Goal: Task Accomplishment & Management: Use online tool/utility

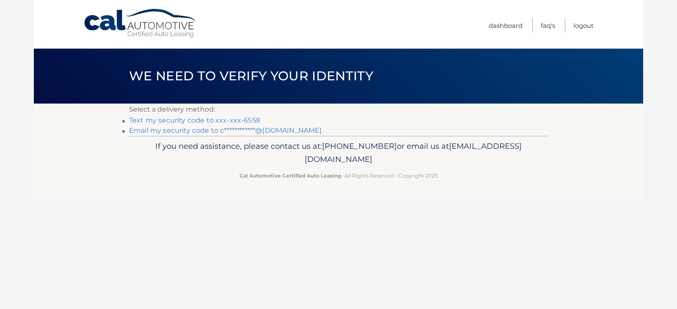
click at [234, 122] on link "Text my security code to xxx-xxx-6558" at bounding box center [194, 120] width 131 height 8
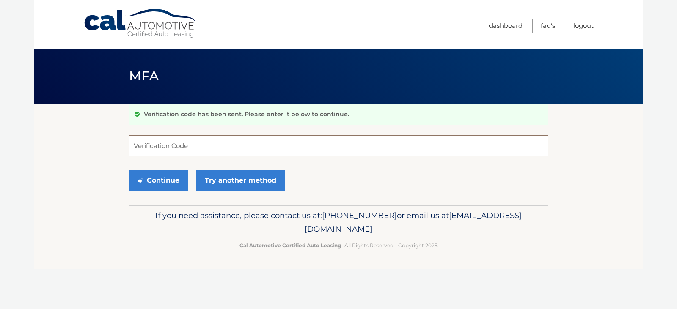
click at [221, 139] on input "Verification Code" at bounding box center [338, 145] width 419 height 21
type input "065106"
click at [129, 170] on button "Continue" at bounding box center [158, 180] width 59 height 21
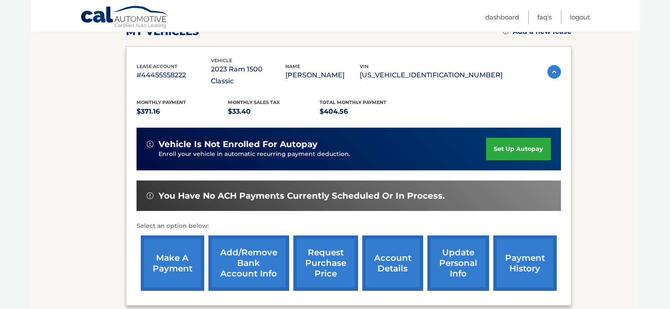
scroll to position [130, 0]
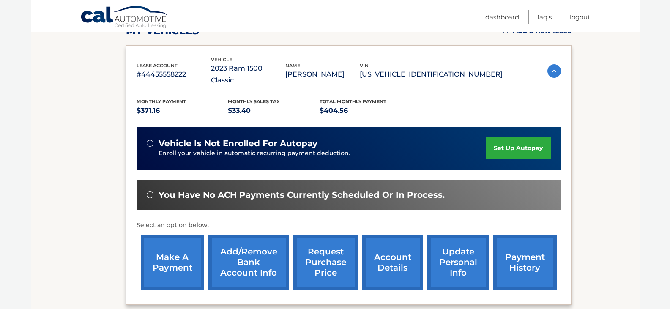
click at [178, 259] on link "make a payment" at bounding box center [172, 262] width 63 height 55
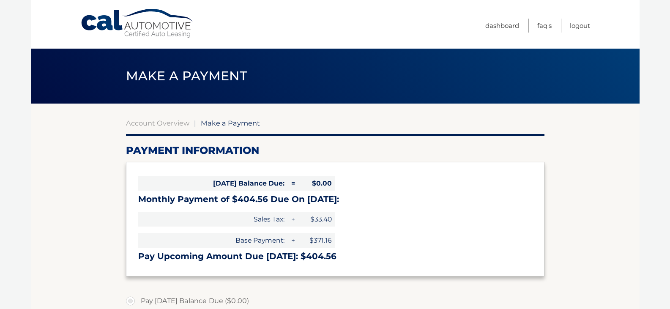
select select "MTJiYWI3OGQtZWQ3NS00ODRmLWJlMmItNDUxMGM0YzcyYTVm"
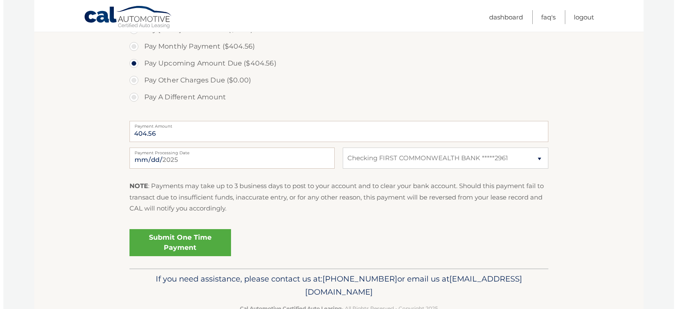
scroll to position [271, 0]
click at [168, 240] on link "Submit One Time Payment" at bounding box center [177, 243] width 102 height 27
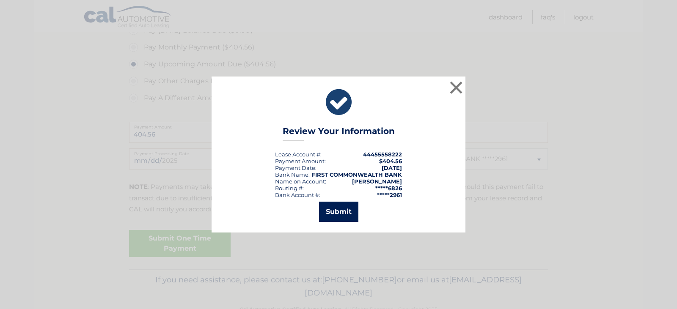
click at [327, 214] on button "Submit" at bounding box center [338, 212] width 39 height 20
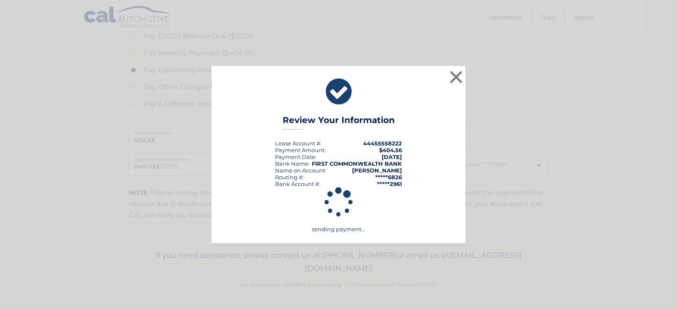
scroll to position [265, 0]
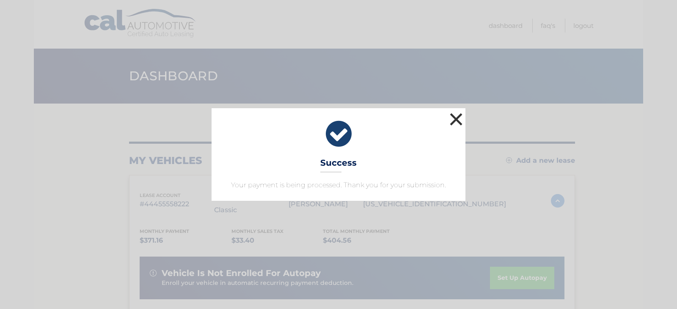
click at [457, 120] on button "×" at bounding box center [456, 119] width 17 height 17
